Goal: Information Seeking & Learning: Stay updated

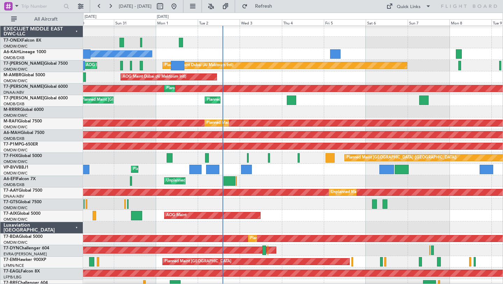
scroll to position [1, 0]
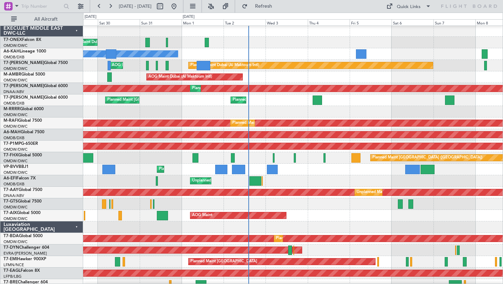
click at [281, 50] on div "No Crew" at bounding box center [293, 54] width 420 height 12
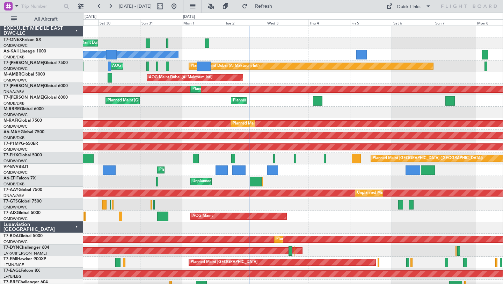
scroll to position [0, 0]
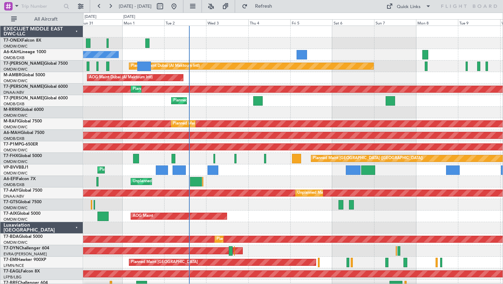
click at [294, 180] on div "Unplanned Maint [GEOGRAPHIC_DATA] ([GEOGRAPHIC_DATA])" at bounding box center [293, 182] width 420 height 12
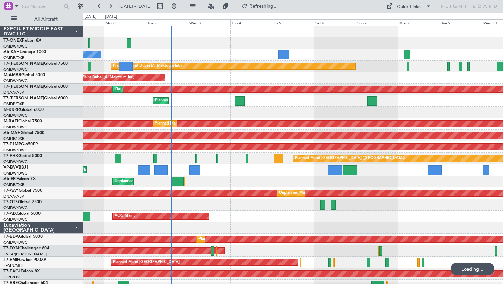
click at [432, 222] on div "Planned Maint Dubai (Al Maktoum Intl) No Crew Planned Maint [GEOGRAPHIC_DATA] (…" at bounding box center [293, 245] width 420 height 438
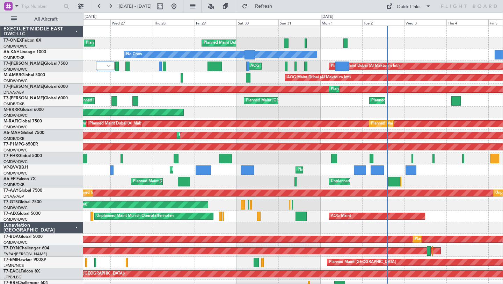
click at [470, 52] on div "Planned Maint Dubai (Al Maktoum Intl) Planned Maint [GEOGRAPHIC_DATA] (Al Makto…" at bounding box center [293, 245] width 420 height 438
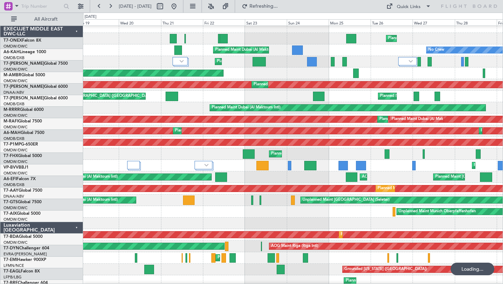
click at [348, 64] on div "Planned Maint Dubai (Al Maktoum Intl) Planned Maint [GEOGRAPHIC_DATA] (Al Makto…" at bounding box center [293, 240] width 420 height 438
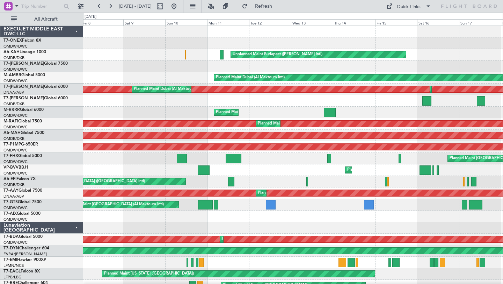
click at [461, 164] on div "Planned Maint Geneva (Cointrin) Unplanned Maint Budapest ([PERSON_NAME] Intl) P…" at bounding box center [293, 245] width 420 height 438
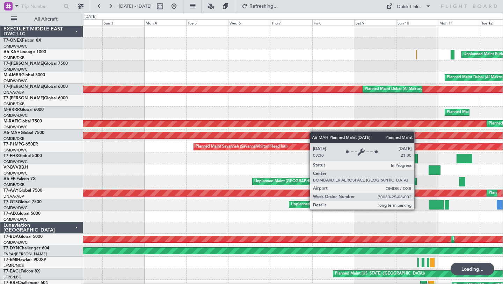
click at [385, 133] on div "Unplanned Maint Budapest ([PERSON_NAME] Intl) Planned Maint [GEOGRAPHIC_DATA] (…" at bounding box center [293, 245] width 420 height 438
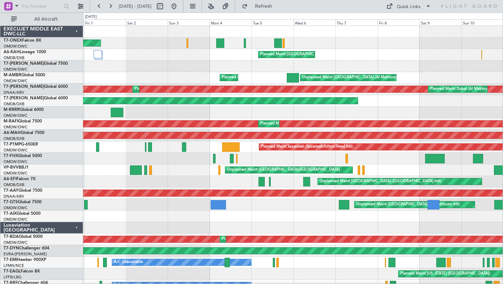
click at [6, 48] on div "Planned Maint Geneva (Cointrin) Planned Maint [GEOGRAPHIC_DATA] ([GEOGRAPHIC_DA…" at bounding box center [251, 148] width 503 height 271
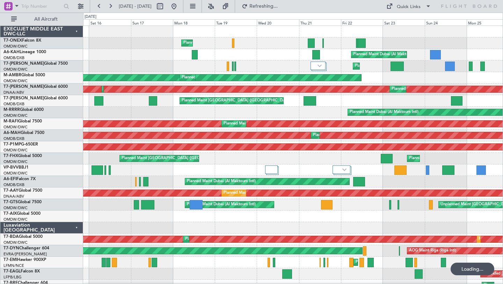
click at [108, 81] on div "Planned Maint Geneva (Cointrin) Planned Maint [GEOGRAPHIC_DATA] (Al Maktoum Int…" at bounding box center [293, 245] width 420 height 438
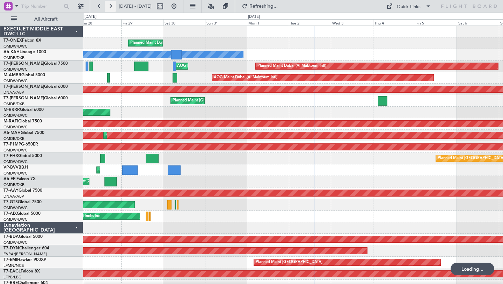
click at [108, 6] on button at bounding box center [110, 6] width 11 height 11
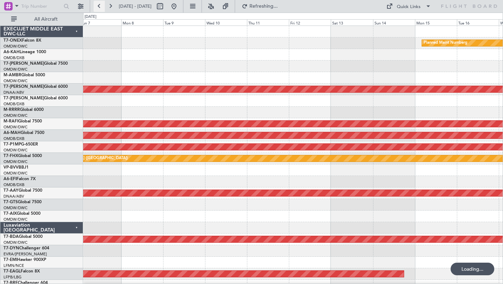
click at [97, 4] on button at bounding box center [99, 6] width 11 height 11
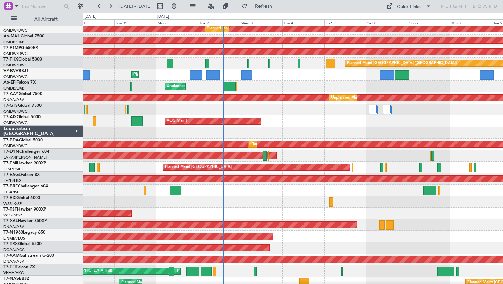
scroll to position [95, 0]
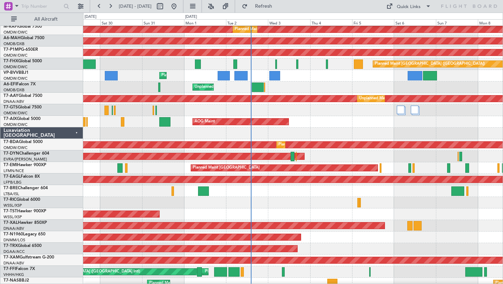
click at [313, 209] on div "Planned Maint [GEOGRAPHIC_DATA] (Seletar)" at bounding box center [293, 214] width 420 height 12
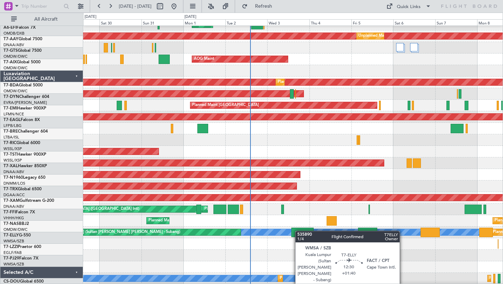
scroll to position [157, 0]
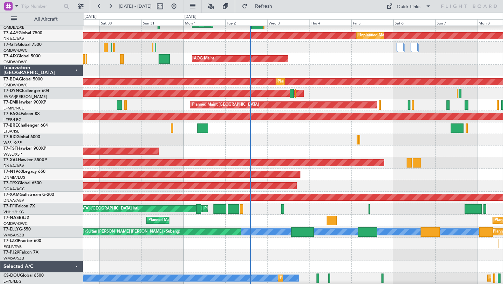
click at [298, 214] on div "[PERSON_NAME][GEOGRAPHIC_DATA] ([GEOGRAPHIC_DATA] Intl) Planned Maint [GEOGRAPH…" at bounding box center [293, 209] width 420 height 12
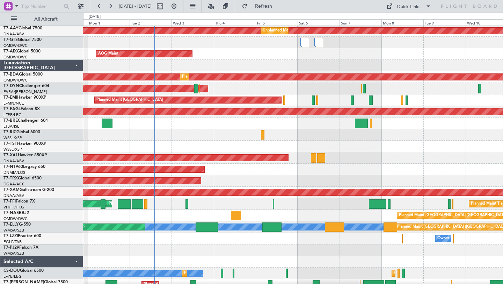
scroll to position [180, 0]
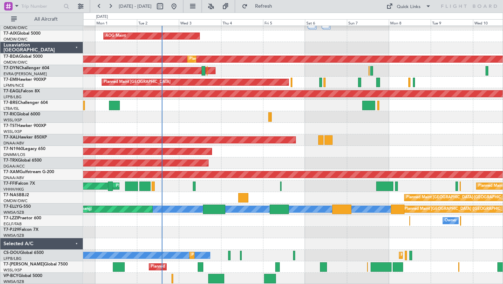
click at [336, 180] on div "Unplanned Maint [GEOGRAPHIC_DATA] (Al Maktoum Intl) Unplanned Maint [GEOGRAPHIC…" at bounding box center [293, 65] width 420 height 438
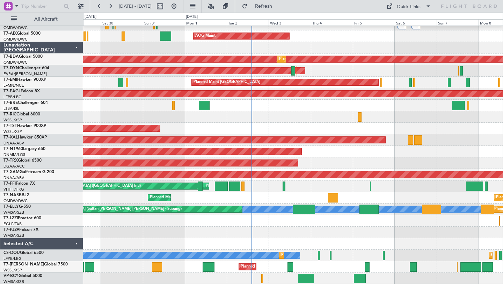
click at [336, 204] on div "Unplanned Maint [GEOGRAPHIC_DATA] (Al Maktoum Intl) Unplanned Maint [GEOGRAPHIC…" at bounding box center [293, 65] width 420 height 438
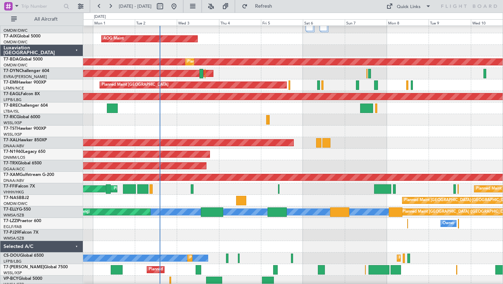
click at [319, 158] on div "Planned Maint [GEOGRAPHIC_DATA] ([GEOGRAPHIC_DATA])" at bounding box center [293, 155] width 420 height 12
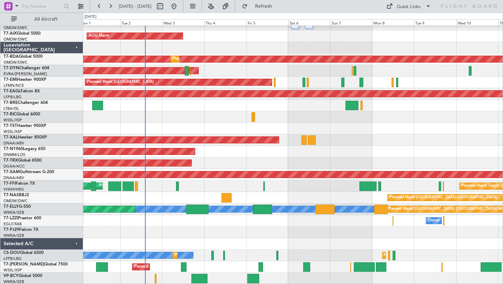
click at [343, 163] on div "Planned Maint [GEOGRAPHIC_DATA] ([GEOGRAPHIC_DATA])" at bounding box center [293, 163] width 420 height 12
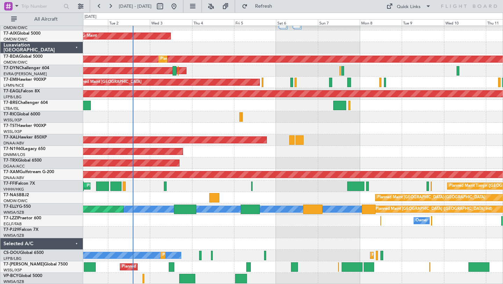
click at [265, 229] on div at bounding box center [293, 233] width 420 height 12
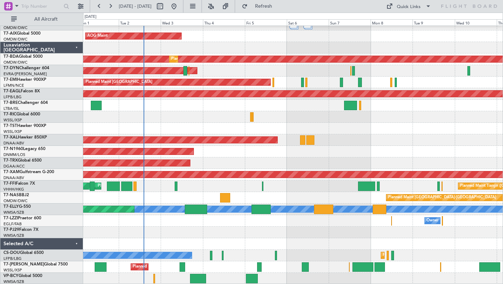
click at [407, 242] on div at bounding box center [293, 244] width 420 height 12
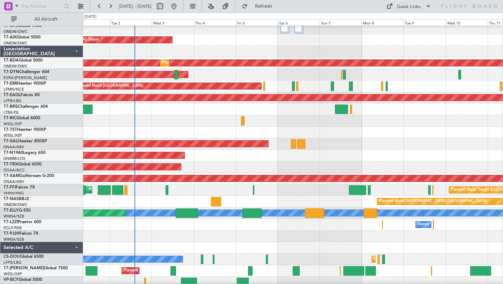
click at [312, 133] on div "Planned Maint [GEOGRAPHIC_DATA] (Seletar)" at bounding box center [293, 133] width 420 height 12
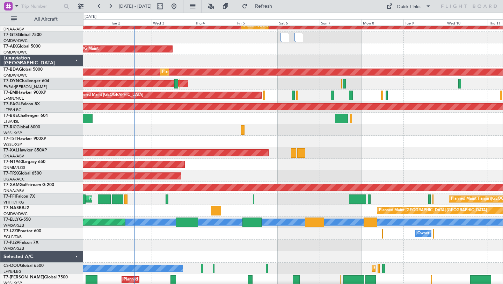
scroll to position [0, 0]
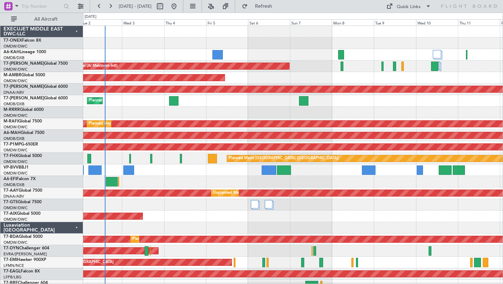
click at [366, 50] on div "No Crew" at bounding box center [293, 55] width 420 height 12
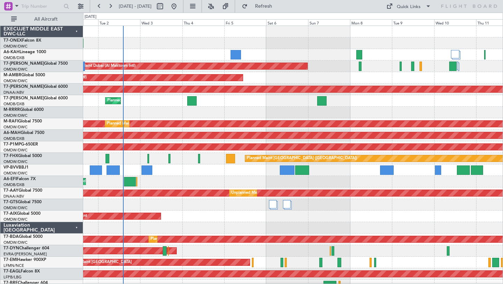
click at [287, 101] on div "Planned Maint [GEOGRAPHIC_DATA] ([GEOGRAPHIC_DATA] Intl) Planned Maint [GEOGRAP…" at bounding box center [293, 101] width 420 height 12
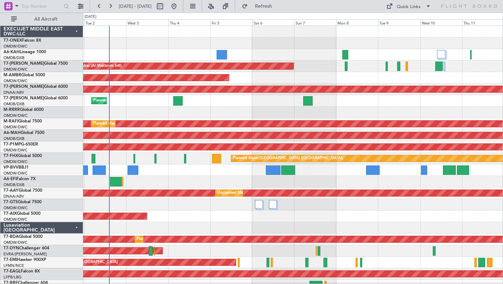
click at [376, 177] on div "Unplanned Maint [GEOGRAPHIC_DATA] ([GEOGRAPHIC_DATA])" at bounding box center [293, 182] width 420 height 12
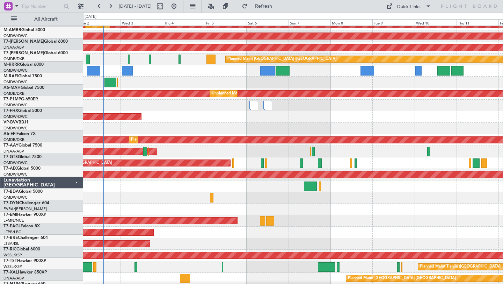
scroll to position [180, 0]
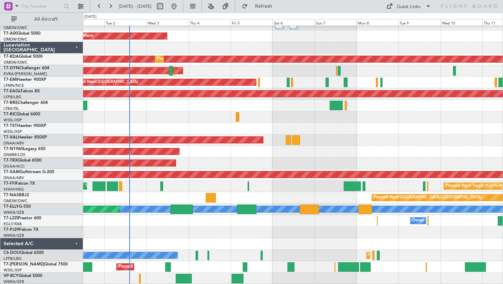
click at [176, 226] on div "Unplanned Maint [GEOGRAPHIC_DATA] (Al Maktoum Intl) Unplanned Maint [GEOGRAPHIC…" at bounding box center [293, 65] width 420 height 438
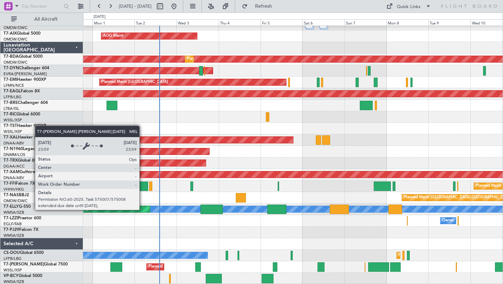
click at [172, 209] on div "MEL" at bounding box center [293, 209] width 1259 height 6
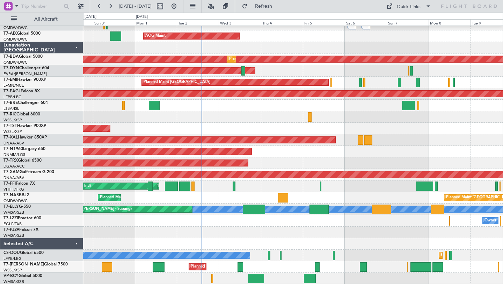
click at [268, 108] on div at bounding box center [293, 106] width 420 height 12
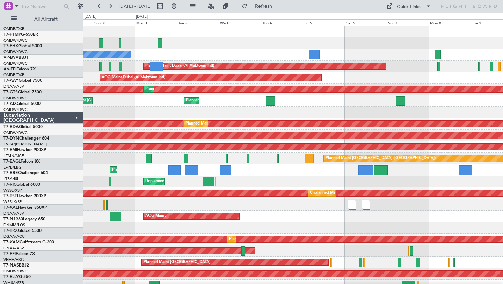
scroll to position [0, 0]
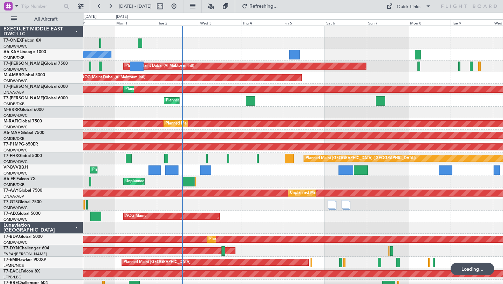
click at [376, 56] on div "No Crew" at bounding box center [293, 55] width 420 height 12
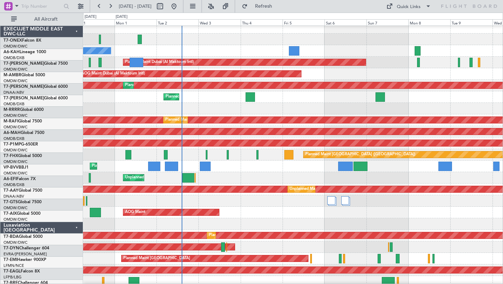
scroll to position [180, 0]
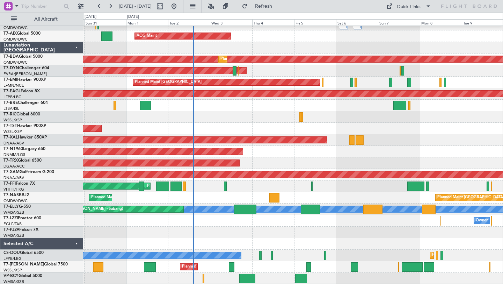
click at [236, 238] on div at bounding box center [293, 244] width 420 height 12
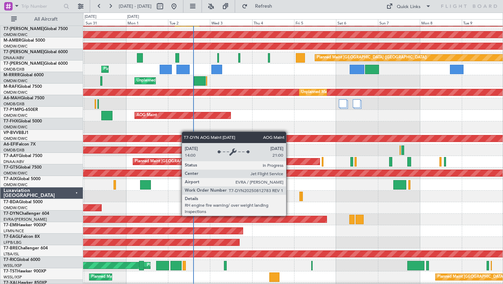
scroll to position [0, 0]
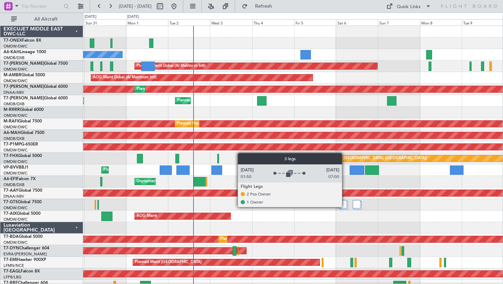
click at [345, 207] on div at bounding box center [343, 204] width 8 height 8
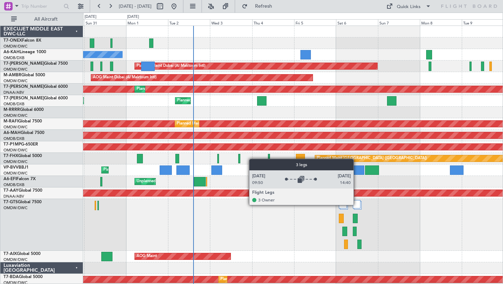
click at [357, 204] on div at bounding box center [357, 204] width 8 height 8
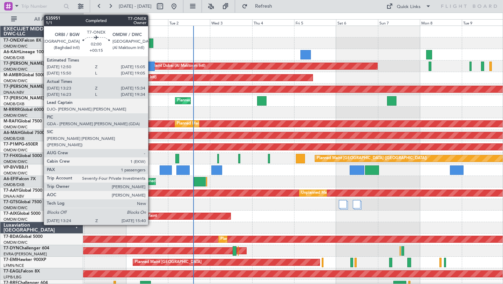
click at [151, 43] on div at bounding box center [151, 42] width 4 height 9
